Goal: Task Accomplishment & Management: Use online tool/utility

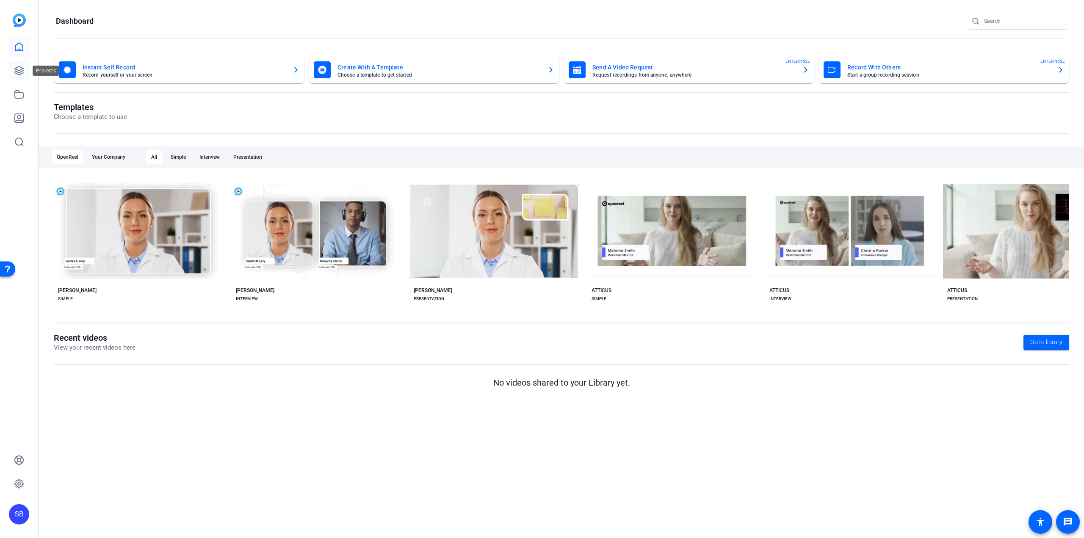
click at [15, 71] on icon at bounding box center [19, 70] width 8 height 8
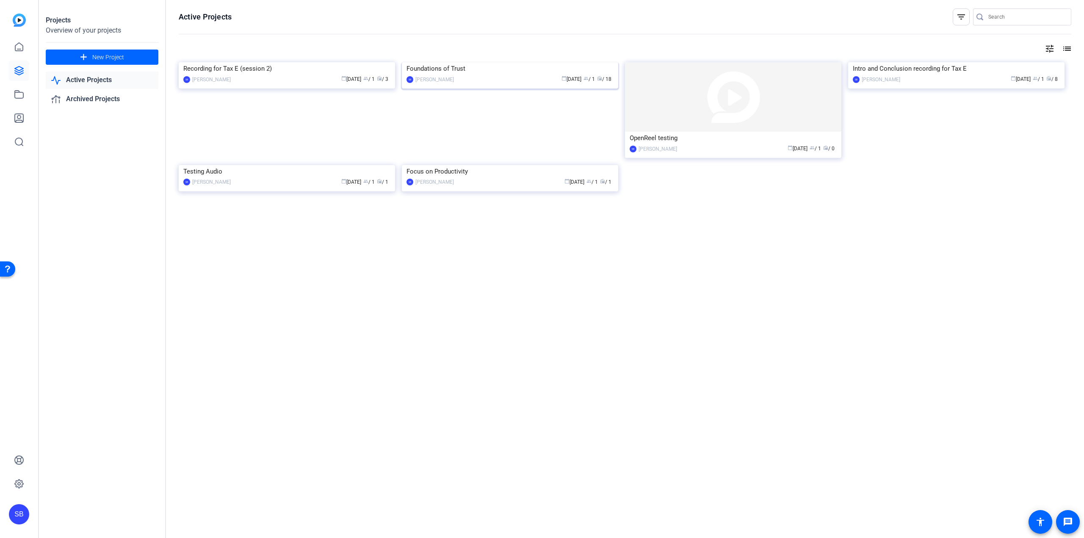
click at [490, 62] on img at bounding box center [510, 62] width 216 height 0
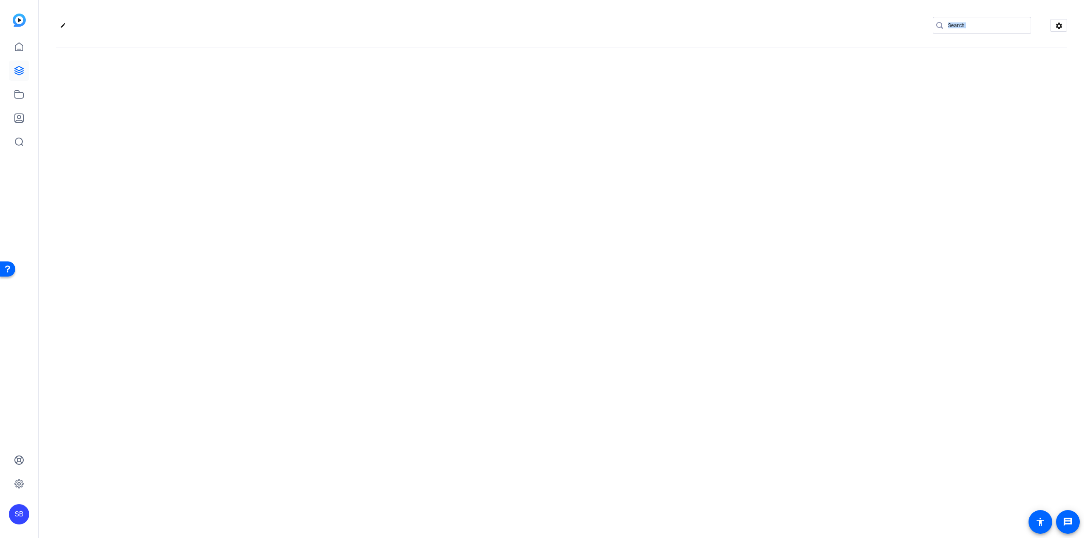
click at [490, 113] on div "edit settings" at bounding box center [561, 269] width 1045 height 538
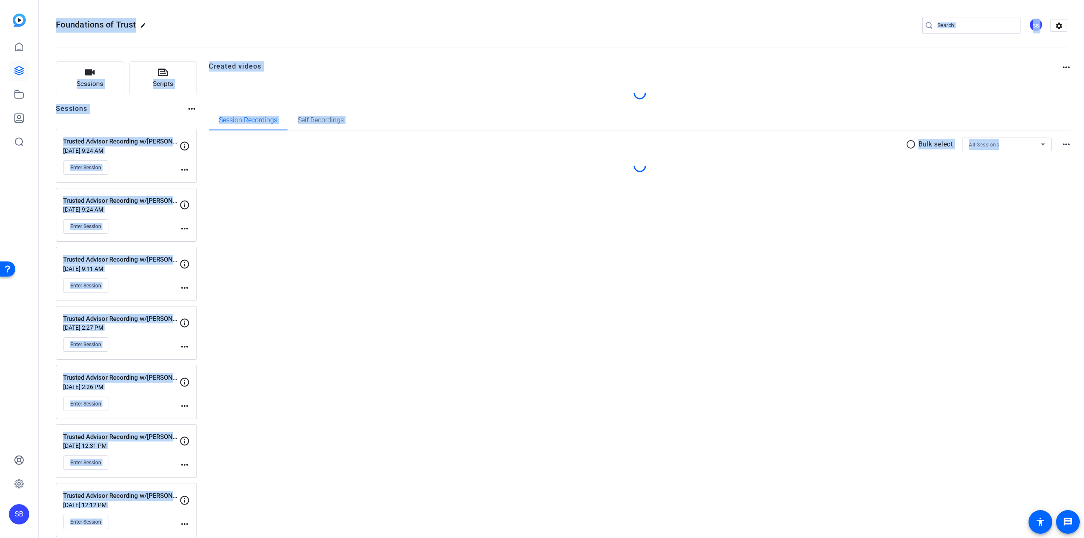
click at [284, 231] on div "Created videos more_horiz Session Recordings Self Recordings radio_button_unche…" at bounding box center [640, 387] width 863 height 653
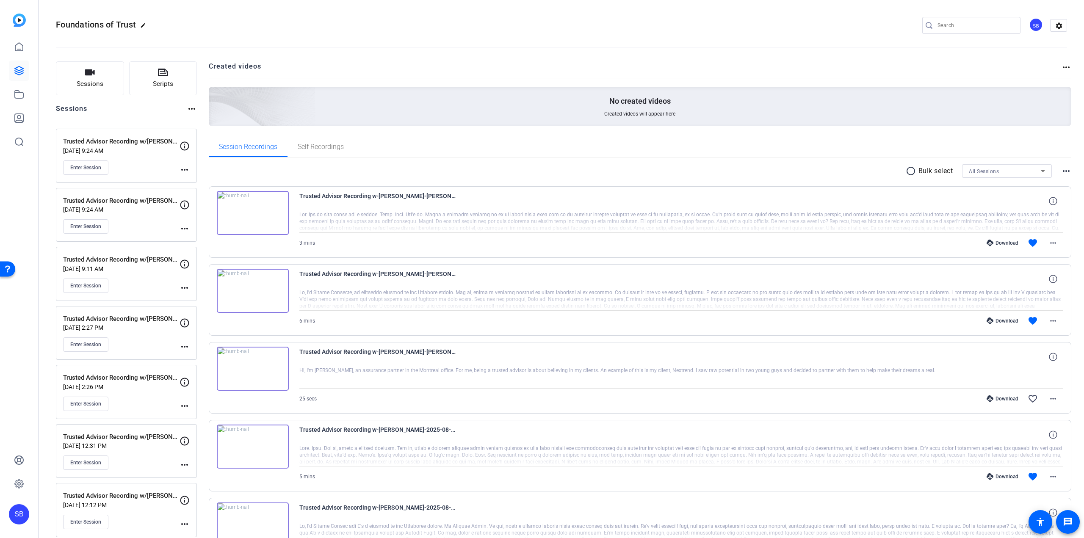
click at [180, 287] on mat-icon "more_horiz" at bounding box center [184, 288] width 10 height 10
click at [156, 75] on div at bounding box center [542, 269] width 1084 height 538
click at [166, 80] on span "Scripts" at bounding box center [163, 84] width 20 height 10
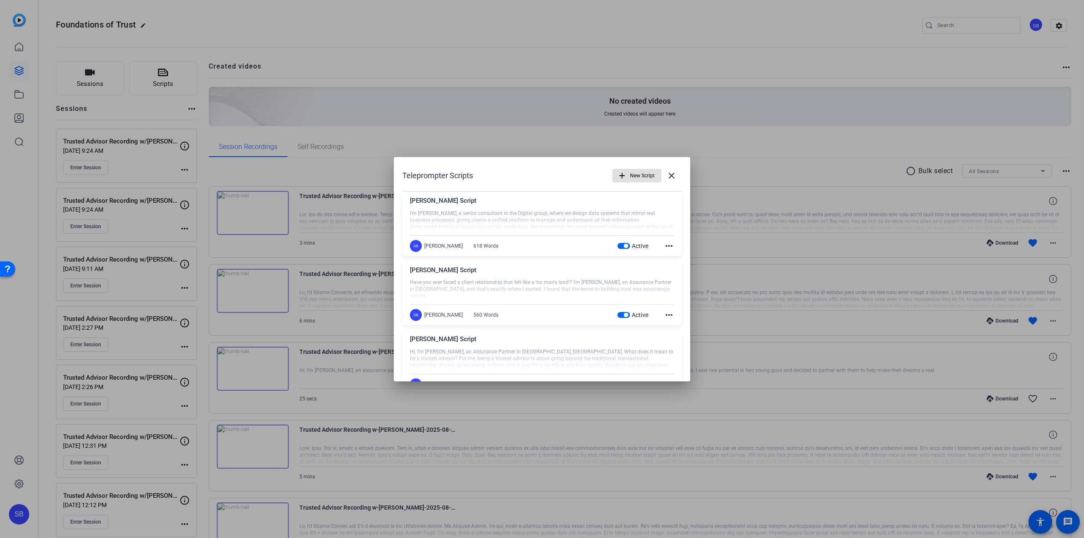
scroll to position [27, 0]
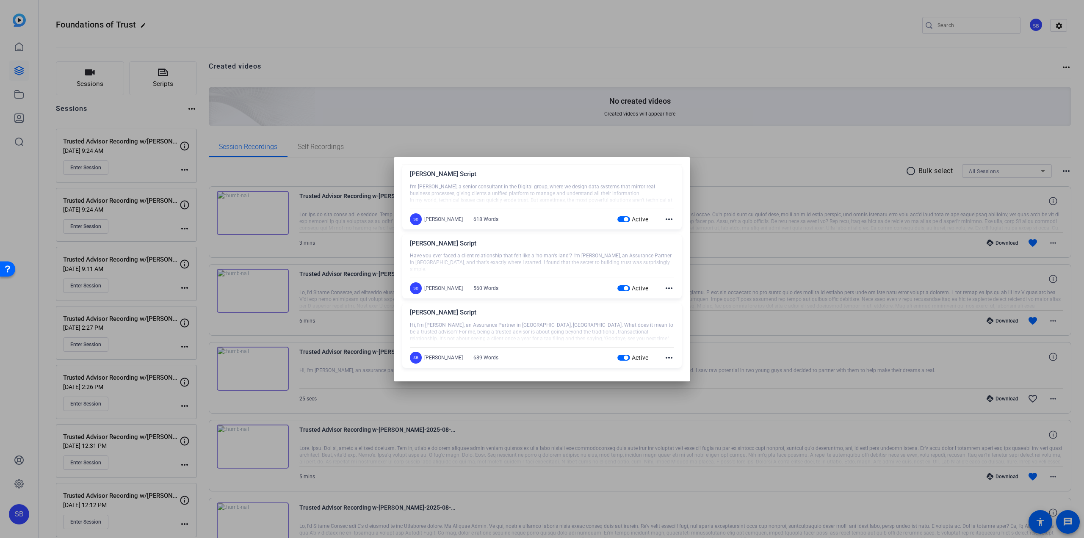
click at [664, 286] on mat-icon "more_horiz" at bounding box center [669, 288] width 10 height 10
click at [669, 298] on span "Edit" at bounding box center [683, 301] width 34 height 10
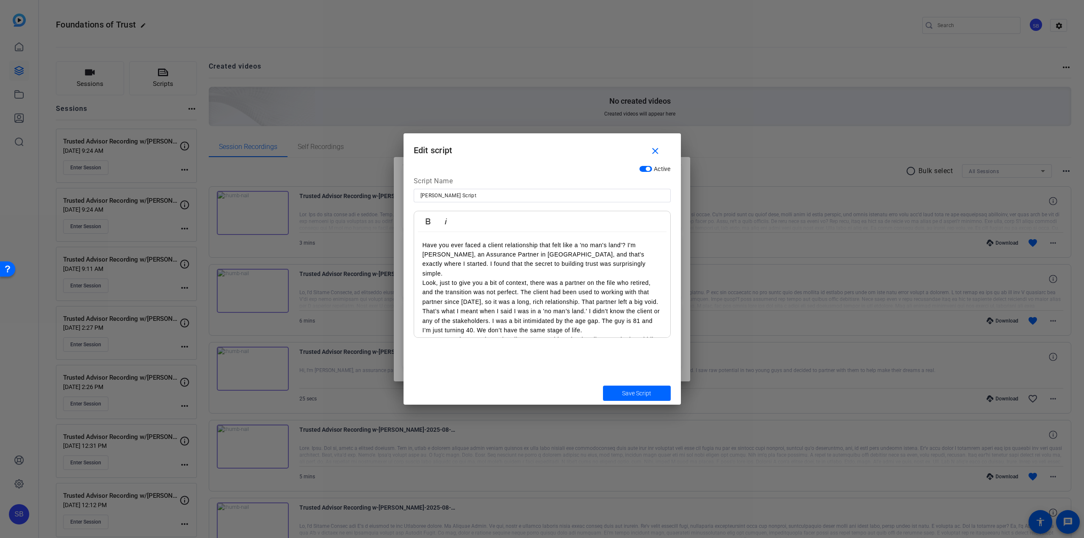
scroll to position [281, 0]
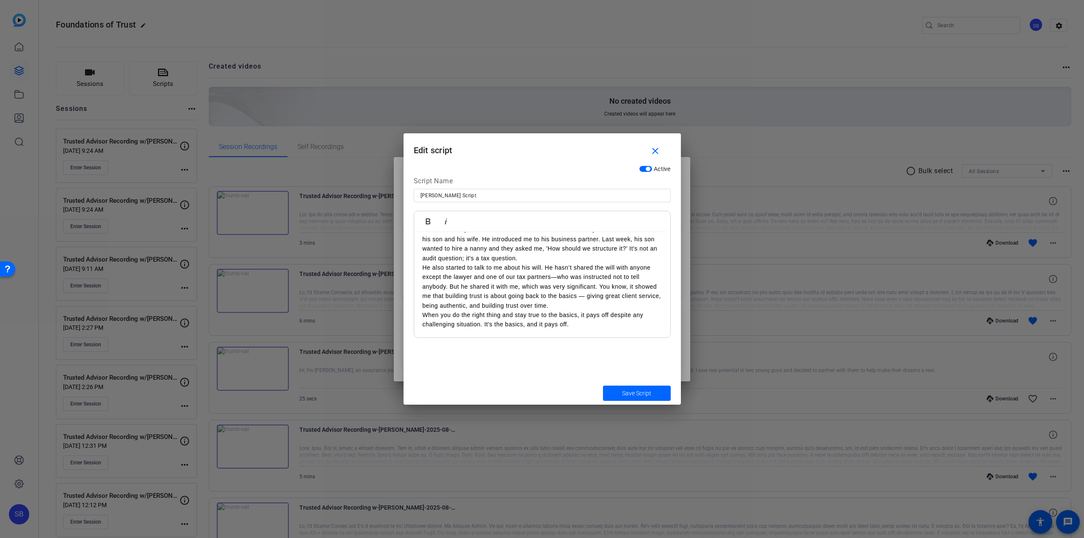
click at [573, 321] on p "When you do the right thing and stay true to the basics, it pays off despite an…" at bounding box center [541, 319] width 239 height 19
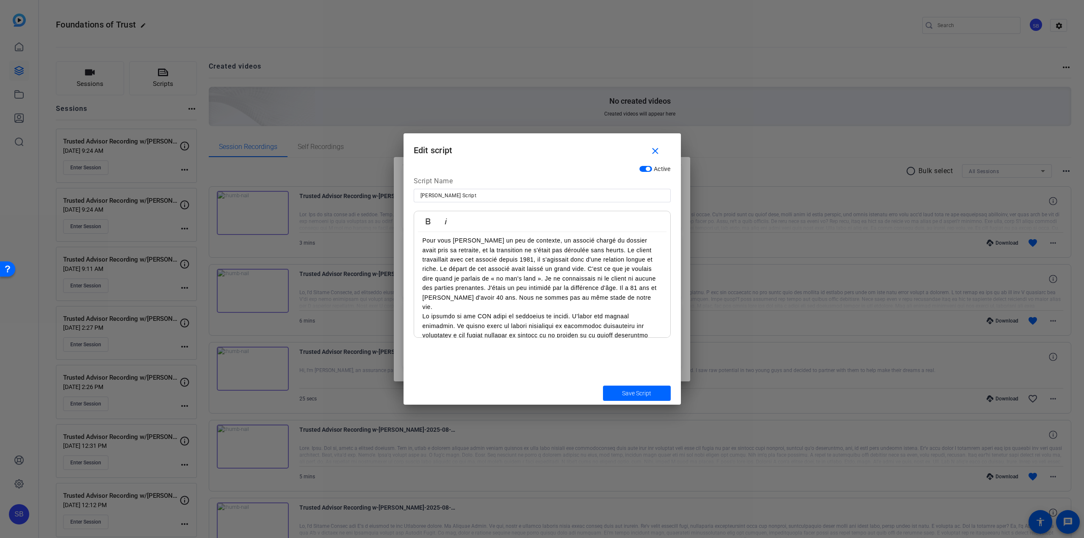
scroll to position [412, 0]
click at [585, 286] on p "Pour vous [PERSON_NAME] un peu de contexte, un associé chargé du dossier avait …" at bounding box center [541, 273] width 239 height 76
click at [563, 295] on p at bounding box center [541, 287] width 239 height 123
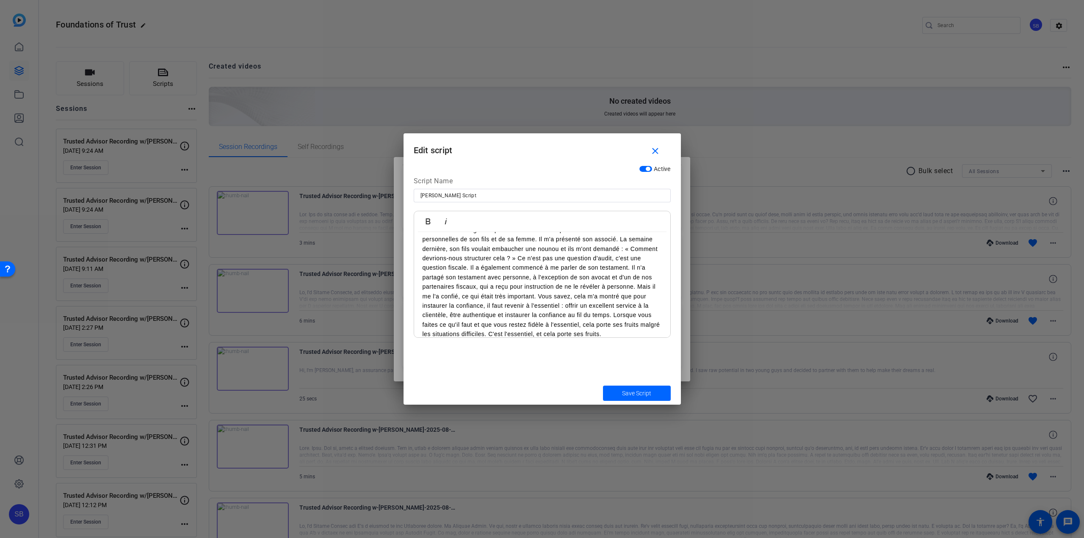
click at [546, 248] on p "La relation a changé lorsqu'il a commencé à me parler des déclarations fiscales…" at bounding box center [541, 282] width 239 height 114
click at [623, 236] on p "La relation a changé lorsqu'il a commencé à me parler des déclarations fiscales…" at bounding box center [541, 244] width 239 height 38
click at [466, 286] on p "Ce n'est pas une question d'audit, c'est une question fiscale. Il a également c…" at bounding box center [541, 297] width 239 height 86
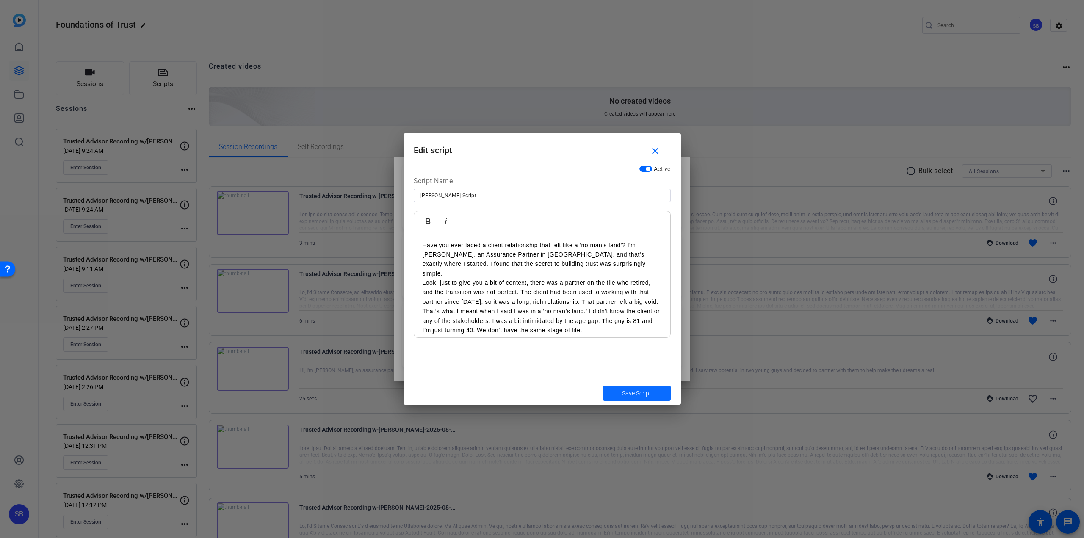
click at [650, 396] on span "Save Script" at bounding box center [636, 393] width 29 height 9
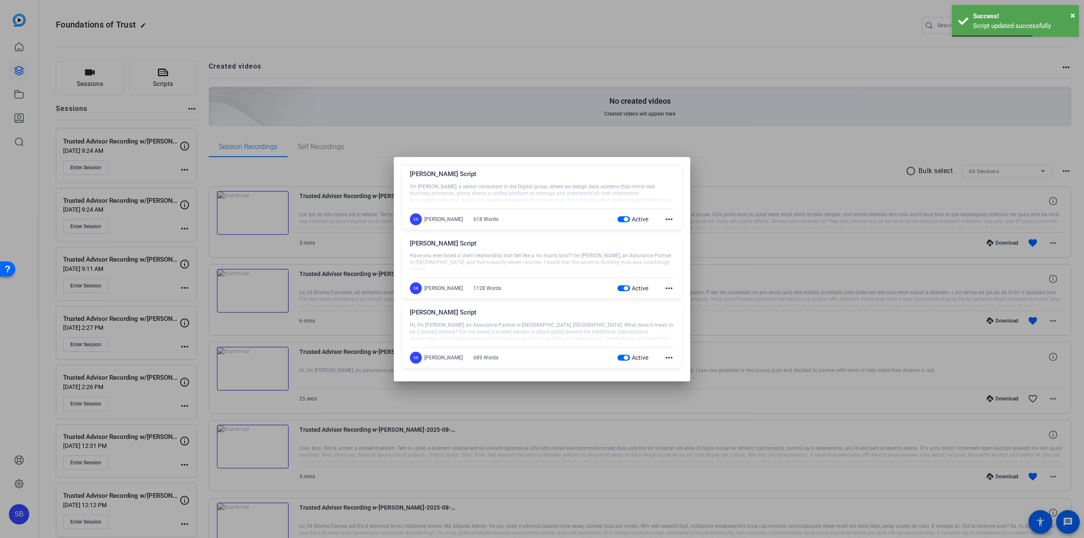
click at [830, 92] on div at bounding box center [542, 269] width 1084 height 538
